Goal: Task Accomplishment & Management: Use online tool/utility

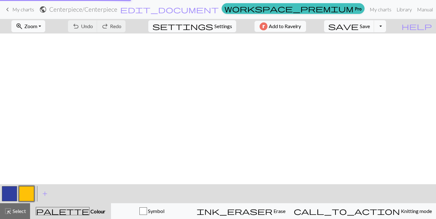
scroll to position [455, 303]
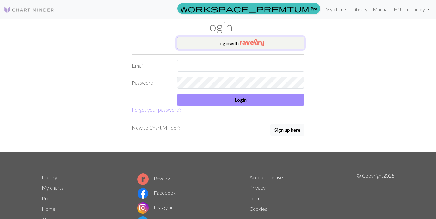
click at [265, 39] on button "Login with" at bounding box center [241, 43] width 128 height 13
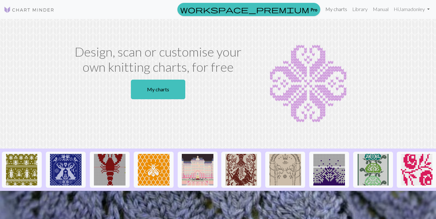
click at [336, 9] on link "My charts" at bounding box center [336, 9] width 27 height 13
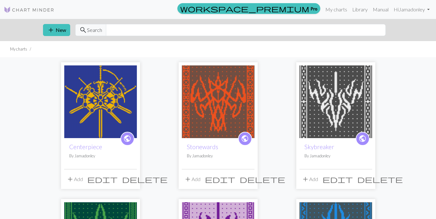
click at [125, 93] on img at bounding box center [100, 101] width 73 height 73
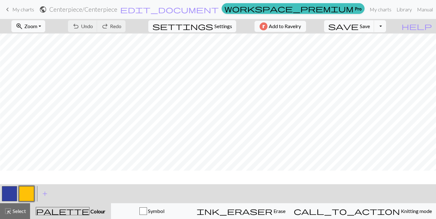
scroll to position [286, 594]
click at [10, 193] on button "button" at bounding box center [9, 193] width 15 height 15
click at [30, 192] on button "button" at bounding box center [26, 193] width 15 height 15
click at [11, 197] on button "button" at bounding box center [9, 193] width 15 height 15
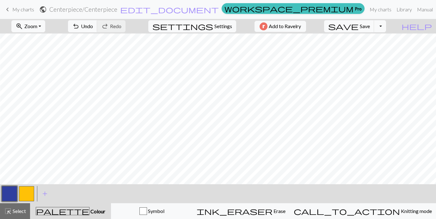
click at [26, 196] on button "button" at bounding box center [26, 193] width 15 height 15
click at [8, 197] on button "button" at bounding box center [9, 193] width 15 height 15
click at [31, 191] on button "button" at bounding box center [26, 193] width 15 height 15
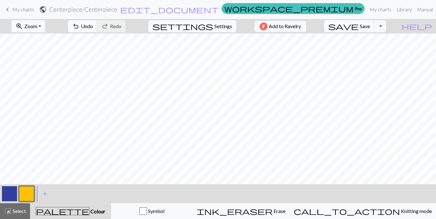
click at [9, 192] on button "button" at bounding box center [9, 193] width 15 height 15
click at [27, 196] on button "button" at bounding box center [26, 193] width 15 height 15
click at [7, 194] on button "button" at bounding box center [9, 193] width 15 height 15
click at [358, 26] on span "save" at bounding box center [343, 26] width 30 height 9
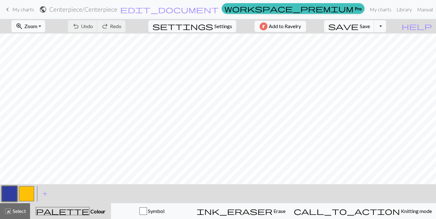
click at [30, 189] on button "button" at bounding box center [26, 193] width 15 height 15
click at [13, 195] on button "button" at bounding box center [9, 193] width 15 height 15
click at [26, 191] on button "button" at bounding box center [26, 193] width 15 height 15
click at [10, 194] on button "button" at bounding box center [9, 193] width 15 height 15
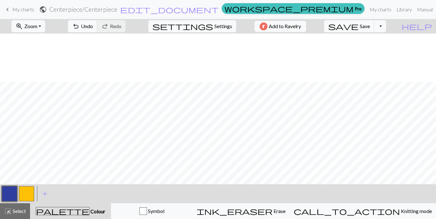
scroll to position [208, 482]
click at [22, 193] on button "button" at bounding box center [26, 193] width 15 height 15
click at [12, 190] on button "button" at bounding box center [9, 193] width 15 height 15
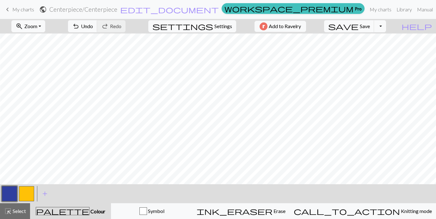
click at [27, 193] on button "button" at bounding box center [26, 193] width 15 height 15
click at [13, 194] on button "button" at bounding box center [9, 193] width 15 height 15
click at [26, 191] on button "button" at bounding box center [26, 193] width 15 height 15
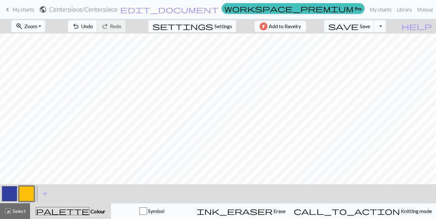
click at [9, 195] on button "button" at bounding box center [9, 193] width 15 height 15
click at [28, 193] on button "button" at bounding box center [26, 193] width 15 height 15
click at [370, 27] on span "Save" at bounding box center [365, 26] width 10 height 6
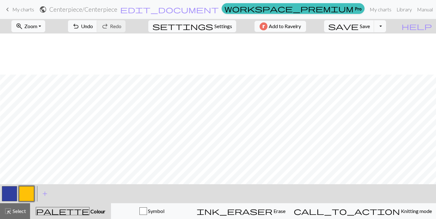
scroll to position [197, 210]
click at [45, 29] on button "zoom_in Zoom Zoom" at bounding box center [28, 26] width 34 height 12
click at [48, 50] on button "Fit width" at bounding box center [37, 50] width 50 height 10
click at [358, 25] on span "save" at bounding box center [343, 26] width 30 height 9
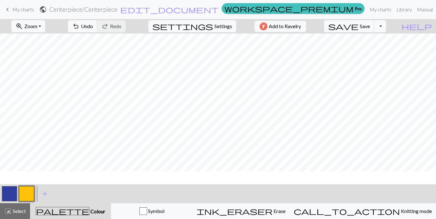
scroll to position [291, 5]
click at [10, 191] on button "button" at bounding box center [9, 193] width 15 height 15
click at [26, 192] on button "button" at bounding box center [26, 193] width 15 height 15
click at [370, 28] on span "Save" at bounding box center [365, 26] width 10 height 6
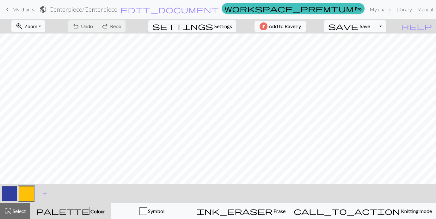
click at [358, 26] on span "save" at bounding box center [343, 26] width 30 height 9
click at [45, 27] on button "zoom_in Zoom Zoom" at bounding box center [28, 26] width 34 height 12
click at [44, 50] on button "Fit width" at bounding box center [37, 50] width 50 height 10
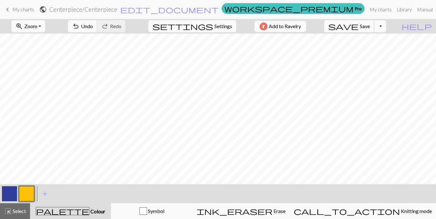
click at [371, 25] on button "save Save Save" at bounding box center [349, 26] width 50 height 12
click at [386, 26] on button "Toggle Dropdown" at bounding box center [380, 26] width 12 height 12
click at [374, 48] on button "save_alt Download" at bounding box center [333, 50] width 104 height 10
click at [386, 27] on button "Toggle Dropdown" at bounding box center [380, 26] width 12 height 12
click at [386, 49] on button "save_alt Download" at bounding box center [333, 50] width 104 height 10
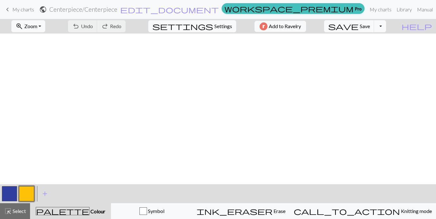
scroll to position [0, 27]
click at [358, 29] on span "save" at bounding box center [343, 26] width 30 height 9
click at [358, 26] on span "save" at bounding box center [343, 26] width 30 height 9
click at [386, 26] on button "Toggle Dropdown" at bounding box center [380, 26] width 12 height 12
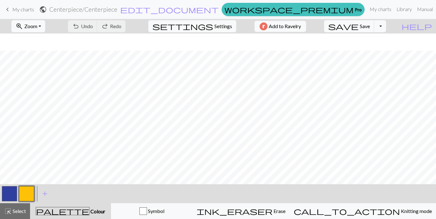
scroll to position [160, 484]
click at [367, 9] on link "My charts" at bounding box center [380, 9] width 27 height 13
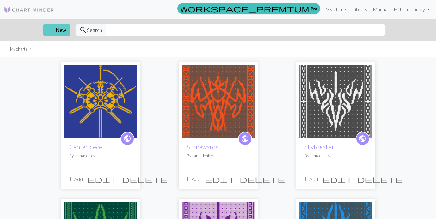
click at [64, 30] on button "add New" at bounding box center [56, 30] width 27 height 12
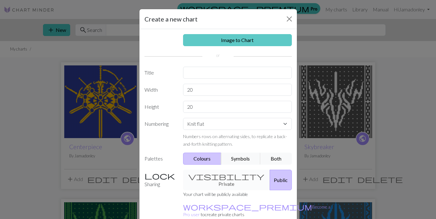
click at [207, 39] on link "Image to Chart" at bounding box center [237, 40] width 109 height 12
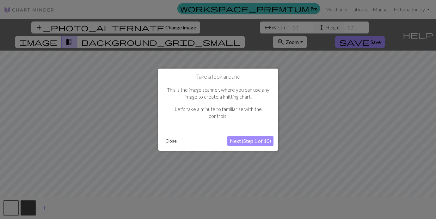
click at [170, 141] on button "Close" at bounding box center [171, 140] width 16 height 9
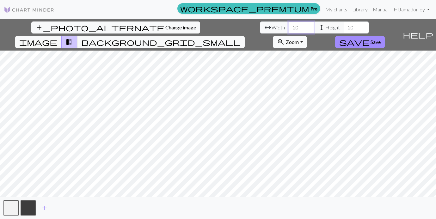
click at [289, 27] on input "20" at bounding box center [301, 27] width 25 height 12
drag, startPoint x: 135, startPoint y: 27, endPoint x: 126, endPoint y: 27, distance: 9.2
click at [289, 27] on input "20" at bounding box center [301, 27] width 25 height 12
type input "120"
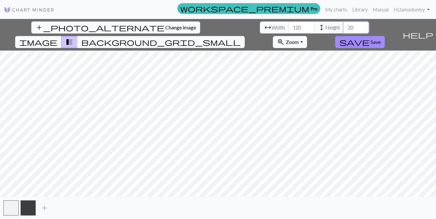
drag, startPoint x: 190, startPoint y: 27, endPoint x: 175, endPoint y: 27, distance: 14.5
click at [260, 27] on div "arrow_range Width 120 height Height 20" at bounding box center [314, 27] width 109 height 12
type input "120"
click at [307, 36] on button "zoom_in Zoom Zoom" at bounding box center [290, 42] width 34 height 12
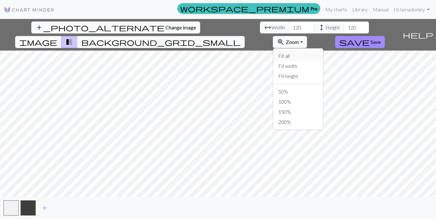
click at [323, 51] on button "Fit all" at bounding box center [298, 56] width 50 height 10
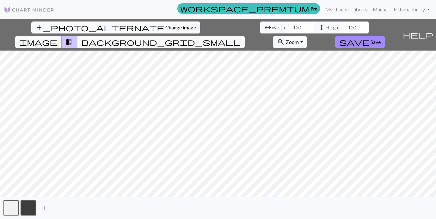
click at [307, 36] on button "zoom_in Zoom Zoom" at bounding box center [290, 42] width 34 height 12
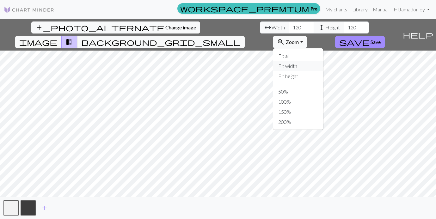
click at [323, 61] on button "Fit width" at bounding box center [298, 66] width 50 height 10
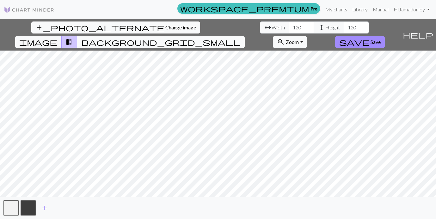
click at [241, 38] on span "background_grid_small" at bounding box center [160, 42] width 159 height 9
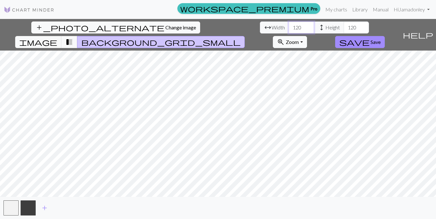
click at [289, 26] on input "120" at bounding box center [301, 27] width 25 height 12
type input "125"
click at [344, 28] on input "120" at bounding box center [356, 27] width 25 height 12
type input "125"
click at [307, 36] on button "zoom_in Zoom Zoom" at bounding box center [290, 42] width 34 height 12
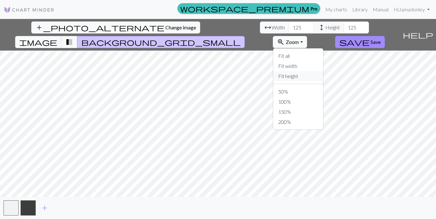
click at [323, 71] on button "Fit height" at bounding box center [298, 76] width 50 height 10
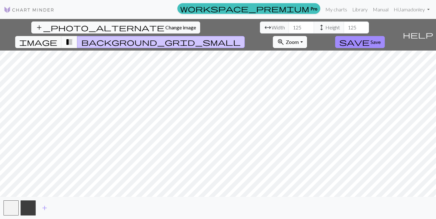
click at [307, 36] on button "zoom_in Zoom Zoom" at bounding box center [290, 42] width 34 height 12
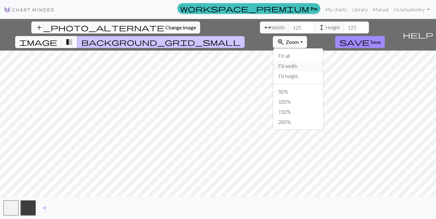
click at [323, 61] on button "Fit width" at bounding box center [298, 66] width 50 height 10
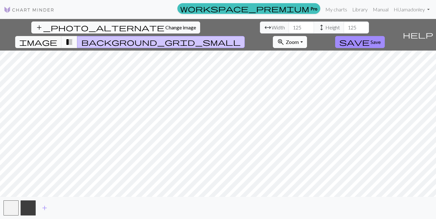
click at [307, 36] on button "zoom_in Zoom Zoom" at bounding box center [290, 42] width 34 height 12
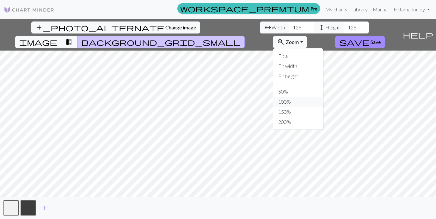
click at [323, 97] on button "100%" at bounding box center [298, 102] width 50 height 10
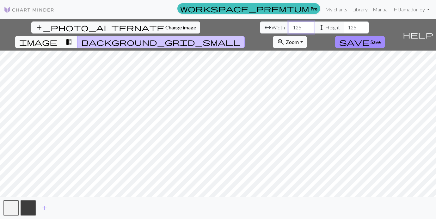
click at [289, 27] on input "124" at bounding box center [301, 27] width 25 height 12
type input "125"
click at [289, 25] on input "125" at bounding box center [301, 27] width 25 height 12
click at [344, 29] on input "124" at bounding box center [356, 27] width 25 height 12
click at [344, 26] on input "124" at bounding box center [356, 27] width 25 height 12
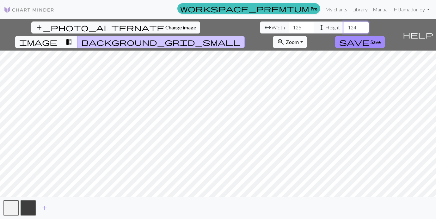
drag, startPoint x: 194, startPoint y: 26, endPoint x: 171, endPoint y: 26, distance: 23.1
click at [260, 26] on div "arrow_range Width 125 height Height 124" at bounding box center [314, 27] width 109 height 12
type input "125"
click at [289, 28] on input "125" at bounding box center [301, 27] width 25 height 12
click at [307, 36] on button "zoom_in Zoom Zoom" at bounding box center [290, 42] width 34 height 12
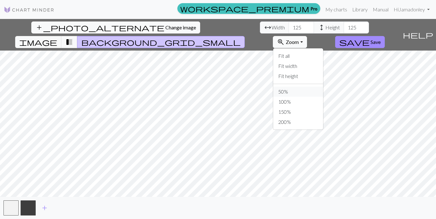
click at [323, 87] on button "50%" at bounding box center [298, 92] width 50 height 10
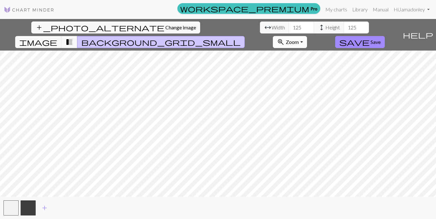
click at [299, 39] on span "Zoom" at bounding box center [292, 42] width 13 height 6
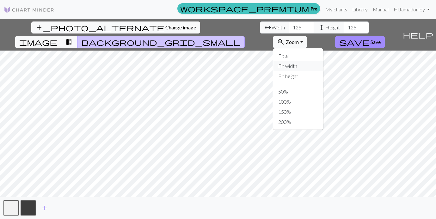
click at [323, 61] on button "Fit width" at bounding box center [298, 66] width 50 height 10
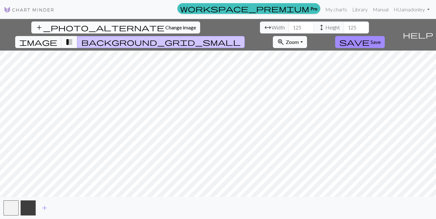
click at [165, 26] on span "Change image" at bounding box center [180, 27] width 31 height 6
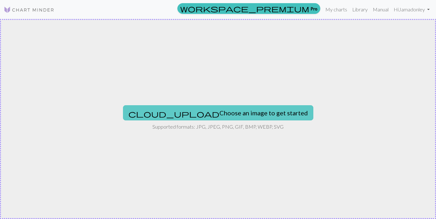
click at [213, 119] on button "cloud_upload Choose an image to get started" at bounding box center [218, 112] width 190 height 15
click at [189, 111] on button "cloud_upload Choose an image to get started" at bounding box center [218, 112] width 190 height 15
type input "C:\fakepath\15_7497_978d972e-21b2-49b3-ae71-211d1f4cbf1d.png"
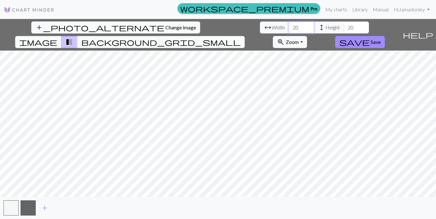
click at [289, 27] on input "20" at bounding box center [301, 27] width 25 height 12
drag, startPoint x: 134, startPoint y: 27, endPoint x: 126, endPoint y: 28, distance: 7.6
click at [289, 28] on input "20" at bounding box center [301, 27] width 25 height 12
type input "125"
drag, startPoint x: 190, startPoint y: 27, endPoint x: 171, endPoint y: 27, distance: 19.3
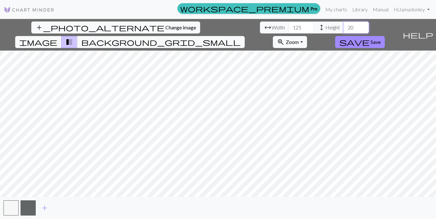
click at [260, 27] on div "arrow_range Width 125 height Height 20" at bounding box center [314, 27] width 109 height 12
type input "125"
click at [57, 38] on span "image" at bounding box center [38, 42] width 38 height 9
click at [241, 38] on span "background_grid_small" at bounding box center [160, 42] width 159 height 9
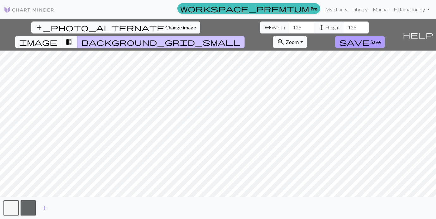
click at [381, 39] on span "Save" at bounding box center [375, 42] width 10 height 6
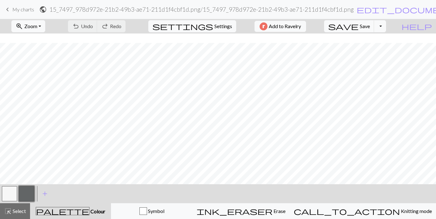
scroll to position [43, 236]
click at [44, 194] on span "add" at bounding box center [45, 193] width 8 height 9
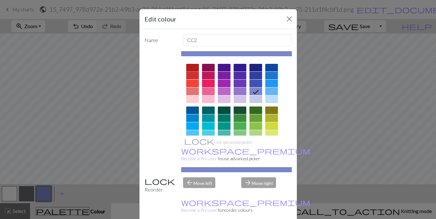
click at [194, 67] on div at bounding box center [192, 68] width 13 height 8
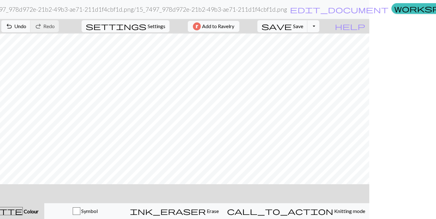
scroll to position [127, 214]
click at [23, 211] on span "Colour" at bounding box center [31, 211] width 16 height 6
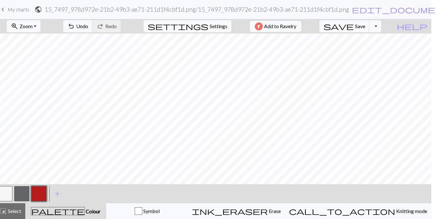
scroll to position [0, 0]
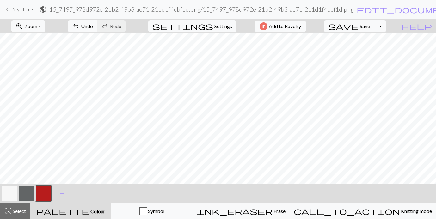
click at [10, 193] on button "button" at bounding box center [9, 193] width 15 height 15
click at [30, 193] on button "button" at bounding box center [26, 193] width 15 height 15
click at [7, 192] on button "button" at bounding box center [9, 193] width 15 height 15
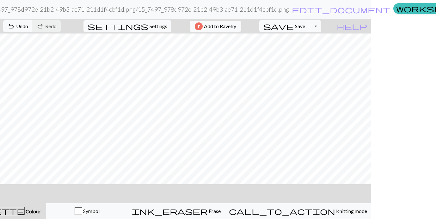
scroll to position [0, 0]
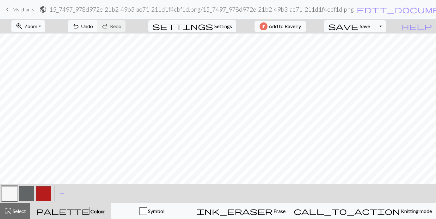
click at [42, 194] on button "button" at bounding box center [43, 193] width 15 height 15
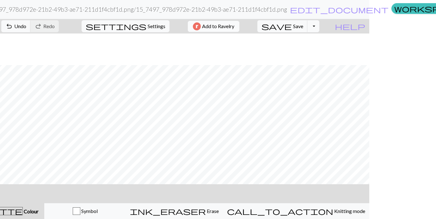
scroll to position [294, 214]
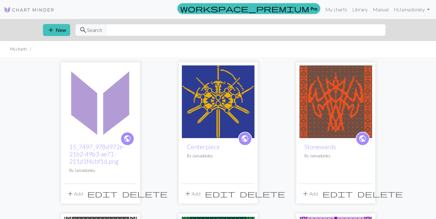
click at [132, 195] on span "delete" at bounding box center [145, 193] width 46 height 9
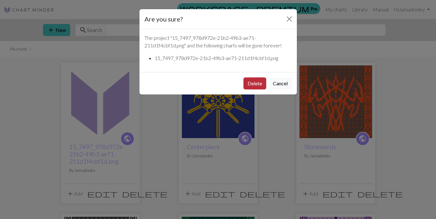
click at [254, 83] on button "Delete" at bounding box center [254, 83] width 23 height 12
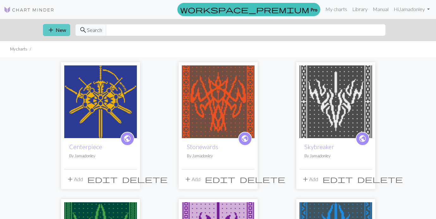
click at [63, 28] on button "add New" at bounding box center [56, 30] width 27 height 12
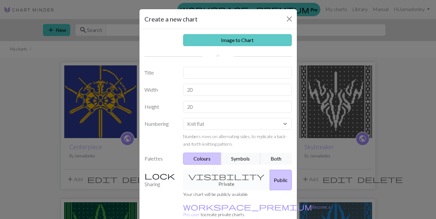
click at [247, 43] on link "Image to Chart" at bounding box center [237, 40] width 109 height 12
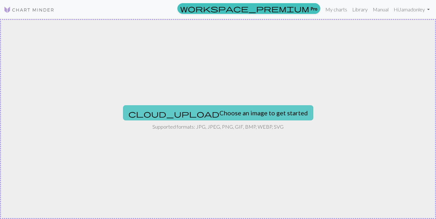
click at [227, 110] on button "cloud_upload Choose an image to get started" at bounding box center [218, 112] width 190 height 15
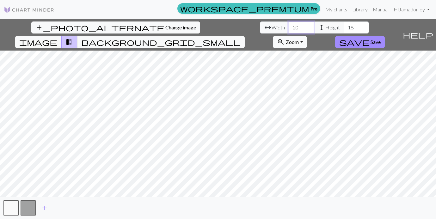
drag, startPoint x: 138, startPoint y: 27, endPoint x: 122, endPoint y: 27, distance: 16.1
click at [260, 27] on div "arrow_range Width 20 height Height 18" at bounding box center [314, 27] width 109 height 12
type input "125"
click at [344, 28] on input "18" at bounding box center [356, 27] width 25 height 12
drag, startPoint x: 192, startPoint y: 27, endPoint x: 184, endPoint y: 27, distance: 7.9
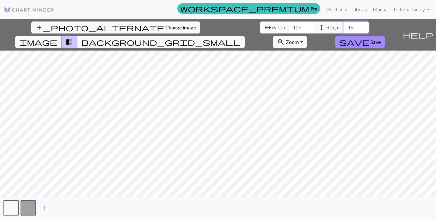
click at [344, 27] on input "18" at bounding box center [356, 27] width 25 height 12
type input "125"
click at [218, 35] on div "add_photo_alternate Change image arrow_range Width 125 height Height 125 image …" at bounding box center [218, 119] width 436 height 200
click at [369, 38] on span "save" at bounding box center [354, 42] width 30 height 9
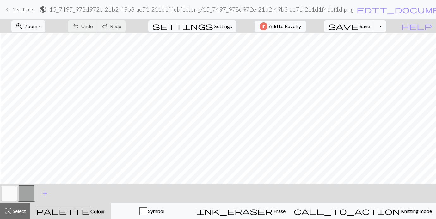
scroll to position [0, 253]
click at [44, 194] on span "add" at bounding box center [45, 193] width 8 height 9
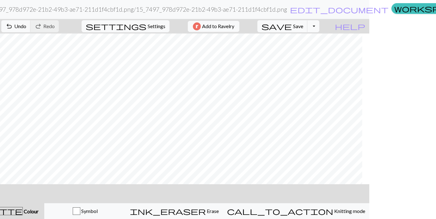
scroll to position [668, 237]
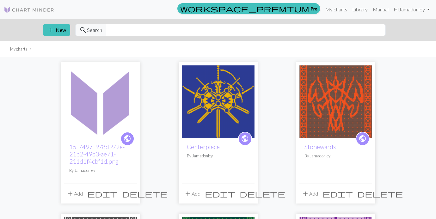
click at [130, 192] on span "delete" at bounding box center [145, 193] width 46 height 9
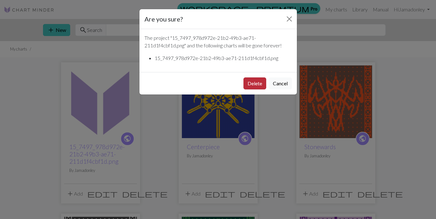
click at [253, 84] on button "Delete" at bounding box center [254, 83] width 23 height 12
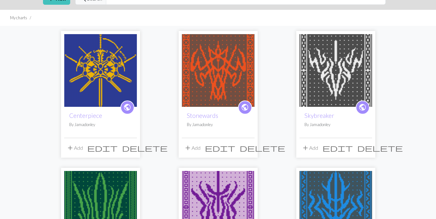
scroll to position [29, 0]
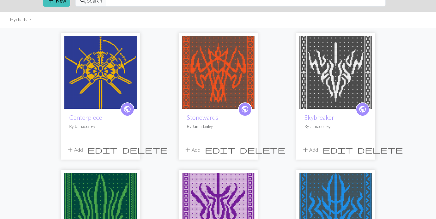
click at [124, 73] on img at bounding box center [100, 72] width 73 height 73
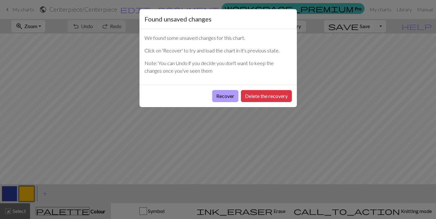
click at [231, 97] on button "Recover" at bounding box center [225, 96] width 26 height 12
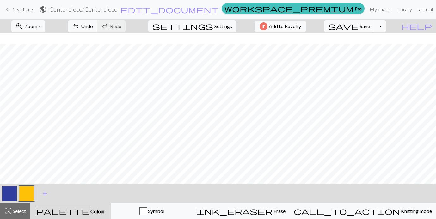
scroll to position [617, 622]
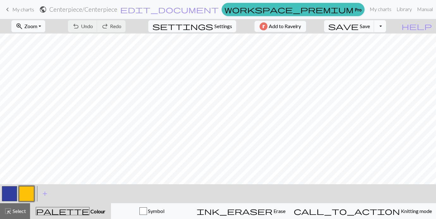
click at [386, 25] on button "Toggle Dropdown" at bounding box center [380, 26] width 12 height 12
click at [379, 49] on button "save_alt Download" at bounding box center [333, 50] width 104 height 10
click at [386, 26] on button "Toggle Dropdown" at bounding box center [380, 26] width 12 height 12
click at [377, 50] on button "save_alt Download" at bounding box center [333, 50] width 104 height 10
click at [386, 27] on button "Toggle Dropdown" at bounding box center [380, 26] width 12 height 12
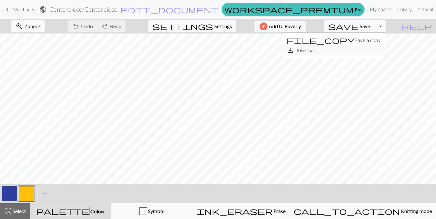
click at [369, 52] on button "save_alt Download" at bounding box center [333, 50] width 104 height 10
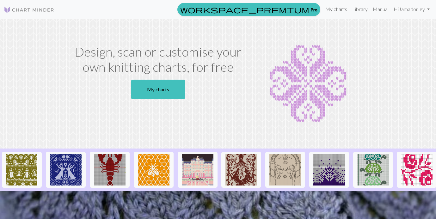
click at [332, 10] on link "My charts" at bounding box center [336, 9] width 27 height 13
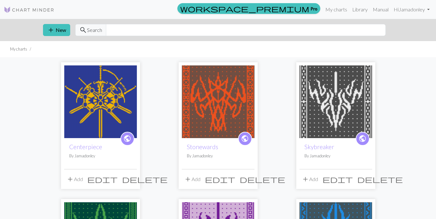
click at [70, 180] on span "add" at bounding box center [70, 179] width 8 height 9
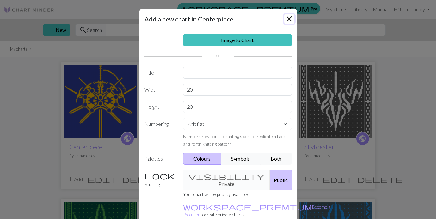
click at [291, 21] on button "Close" at bounding box center [289, 19] width 10 height 10
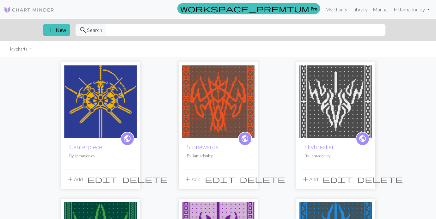
click at [121, 104] on img at bounding box center [100, 101] width 73 height 73
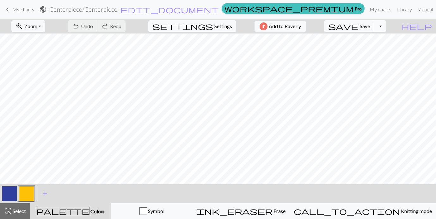
click at [386, 29] on button "Toggle Dropdown" at bounding box center [380, 26] width 12 height 12
click at [384, 47] on button "save_alt Download" at bounding box center [333, 50] width 104 height 10
click at [427, 27] on span "help" at bounding box center [416, 26] width 30 height 9
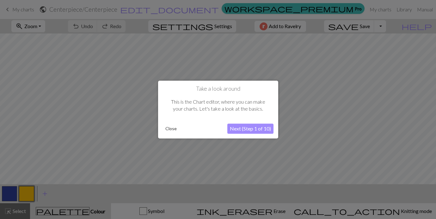
click at [171, 131] on button "Close" at bounding box center [171, 128] width 16 height 9
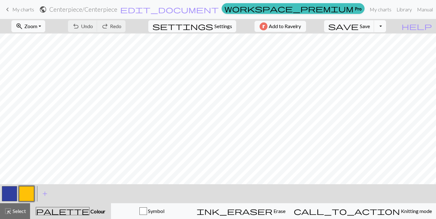
click at [386, 24] on button "Toggle Dropdown" at bounding box center [380, 26] width 12 height 12
click at [364, 49] on button "save_alt Download" at bounding box center [333, 50] width 104 height 10
